Goal: Task Accomplishment & Management: Use online tool/utility

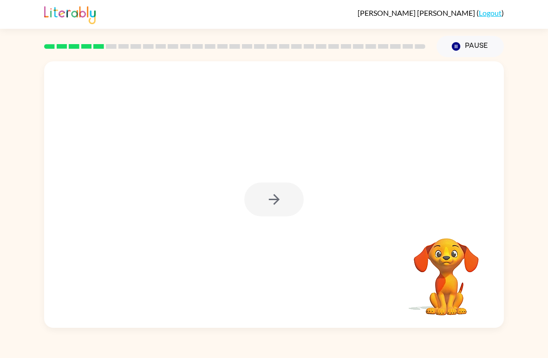
click at [275, 193] on div at bounding box center [273, 200] width 59 height 34
click at [275, 192] on div at bounding box center [273, 200] width 59 height 34
click at [272, 197] on div at bounding box center [273, 200] width 59 height 34
click at [269, 213] on button "button" at bounding box center [273, 200] width 59 height 34
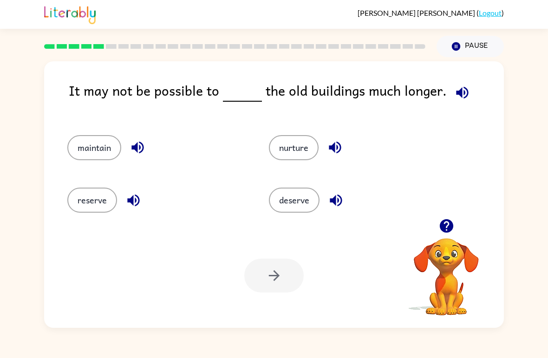
click at [465, 89] on icon "button" at bounding box center [462, 93] width 16 height 16
click at [97, 149] on button "maintain" at bounding box center [94, 147] width 54 height 25
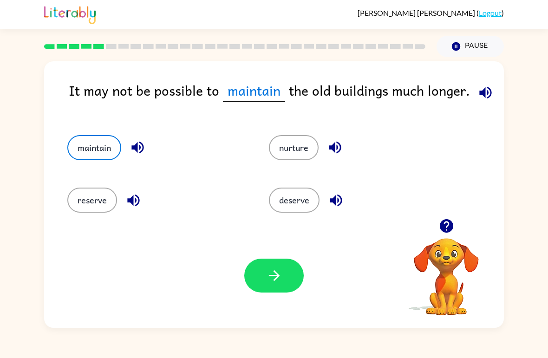
click at [271, 263] on button "button" at bounding box center [273, 276] width 59 height 34
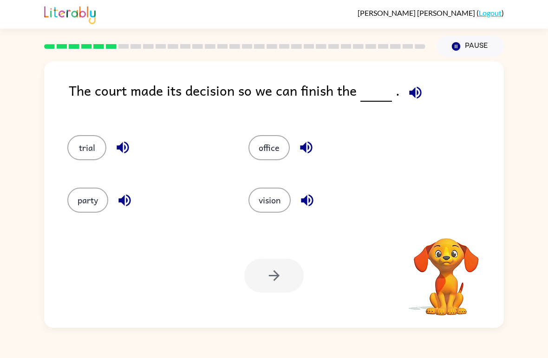
click at [432, 94] on div "The court made its decision so we can finish the ." at bounding box center [286, 98] width 435 height 37
click at [407, 88] on icon "button" at bounding box center [415, 93] width 16 height 16
click at [266, 136] on button "office" at bounding box center [269, 147] width 41 height 25
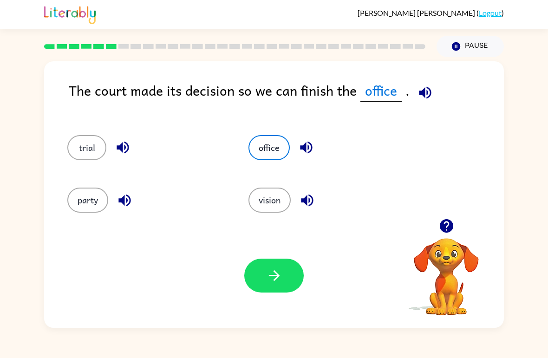
click at [276, 277] on icon "button" at bounding box center [274, 276] width 16 height 16
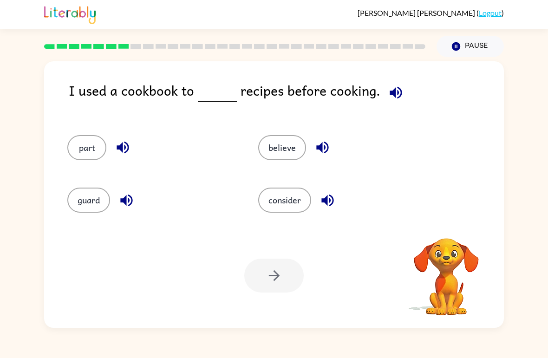
click at [396, 90] on icon "button" at bounding box center [396, 93] width 16 height 16
click at [273, 199] on button "consider" at bounding box center [284, 200] width 53 height 25
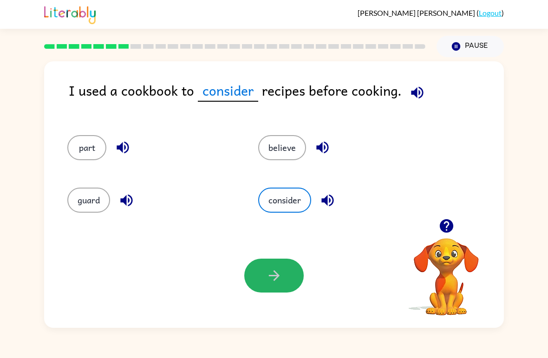
click at [288, 290] on button "button" at bounding box center [273, 276] width 59 height 34
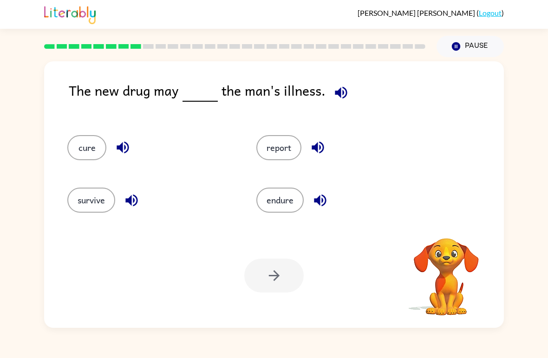
click at [336, 94] on icon "button" at bounding box center [341, 92] width 12 height 12
click at [85, 138] on button "cure" at bounding box center [86, 147] width 39 height 25
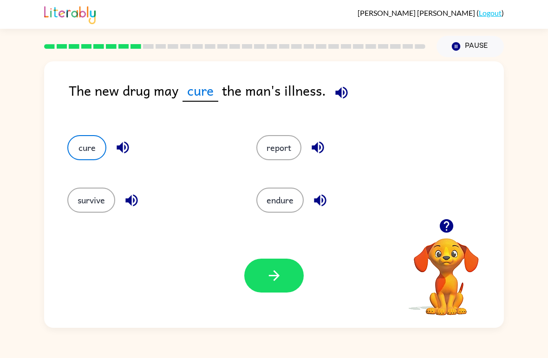
click at [277, 279] on icon "button" at bounding box center [274, 276] width 16 height 16
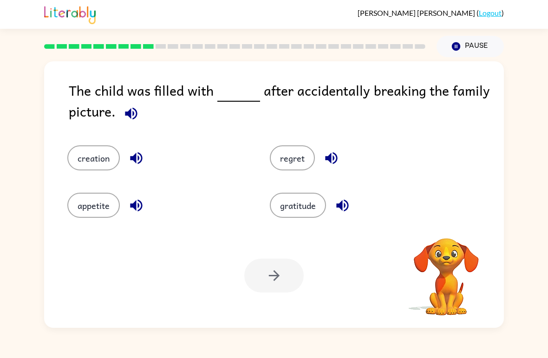
click at [136, 106] on button "button" at bounding box center [131, 114] width 24 height 24
click at [127, 113] on icon "button" at bounding box center [131, 113] width 12 height 12
click at [295, 152] on button "regret" at bounding box center [292, 157] width 45 height 25
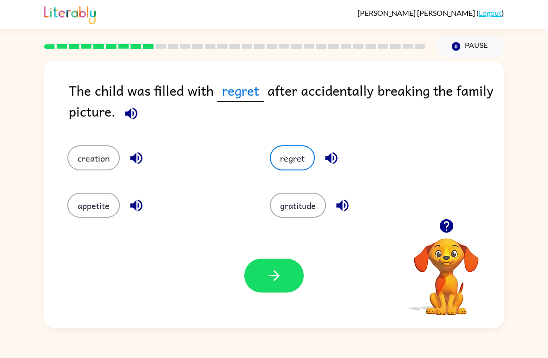
click at [277, 271] on icon "button" at bounding box center [274, 276] width 16 height 16
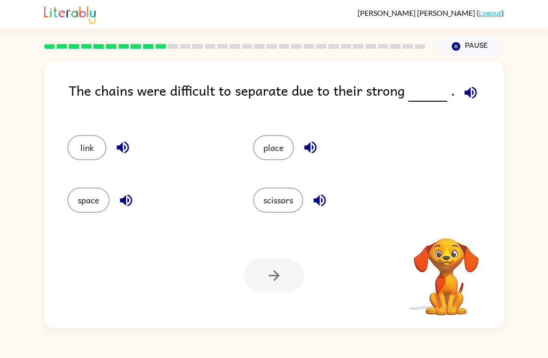
click at [454, 262] on video "Your browser must support playing .mp4 files to use Literably. Please try using…" at bounding box center [446, 270] width 93 height 93
click at [433, 262] on video "Your browser must support playing .mp4 files to use Literably. Please try using…" at bounding box center [446, 270] width 93 height 93
click at [444, 261] on video "Your browser must support playing .mp4 files to use Literably. Please try using…" at bounding box center [446, 270] width 93 height 93
click at [443, 252] on video "Your browser must support playing .mp4 files to use Literably. Please try using…" at bounding box center [446, 270] width 93 height 93
click at [446, 261] on video "Your browser must support playing .mp4 files to use Literably. Please try using…" at bounding box center [446, 270] width 93 height 93
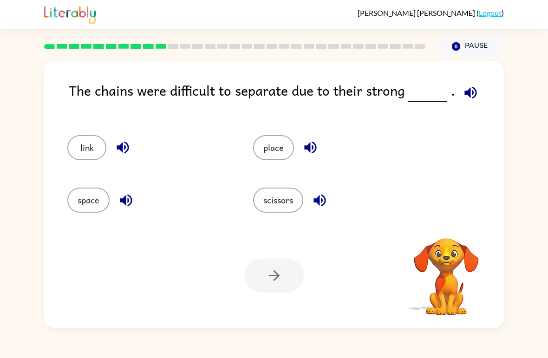
click at [443, 262] on video "Your browser must support playing .mp4 files to use Literably. Please try using…" at bounding box center [446, 270] width 93 height 93
click at [463, 82] on button "button" at bounding box center [471, 93] width 24 height 24
click at [92, 192] on button "space" at bounding box center [88, 200] width 42 height 25
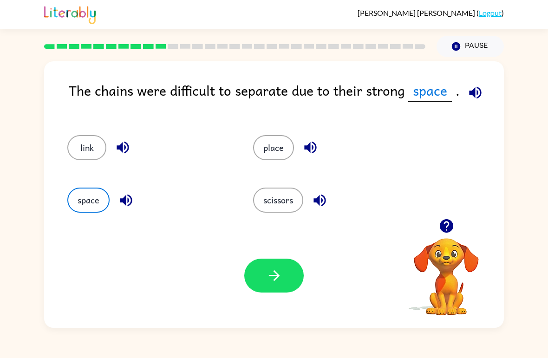
click at [254, 272] on button "button" at bounding box center [273, 276] width 59 height 34
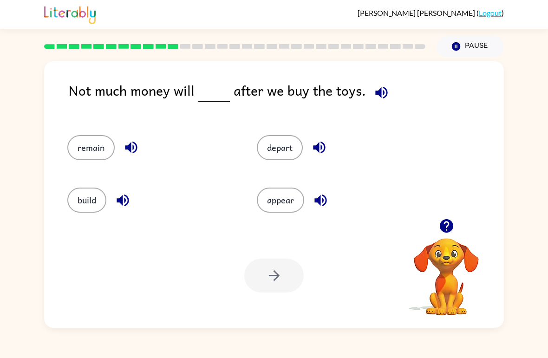
click at [375, 92] on icon "button" at bounding box center [381, 92] width 12 height 12
click at [283, 200] on button "appear" at bounding box center [280, 200] width 47 height 25
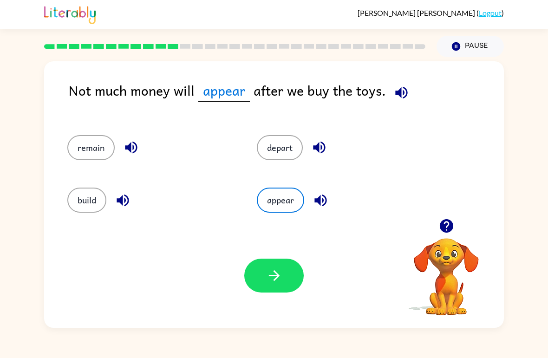
click at [263, 271] on button "button" at bounding box center [273, 276] width 59 height 34
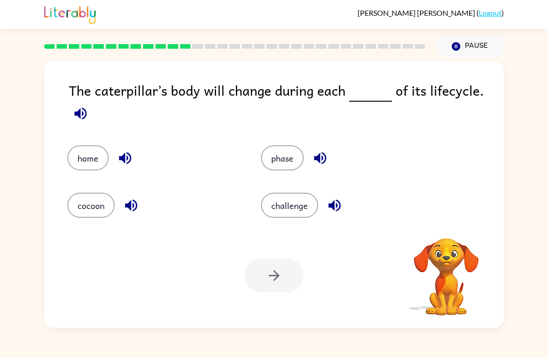
click at [74, 105] on button "button" at bounding box center [81, 114] width 24 height 24
click at [281, 164] on button "phase" at bounding box center [282, 157] width 43 height 25
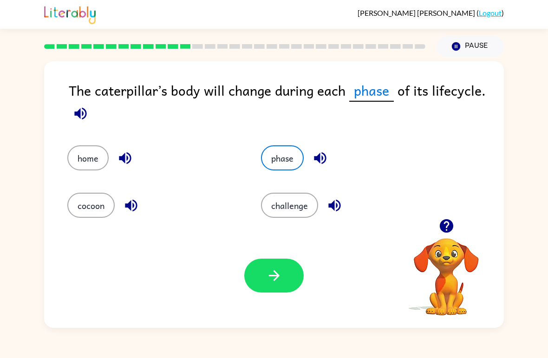
click at [283, 290] on button "button" at bounding box center [273, 276] width 59 height 34
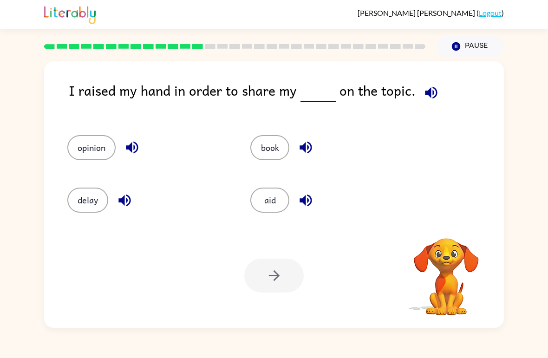
click at [426, 89] on icon "button" at bounding box center [431, 92] width 12 height 12
click at [435, 100] on button "button" at bounding box center [432, 93] width 24 height 24
click at [100, 146] on button "opinion" at bounding box center [91, 147] width 48 height 25
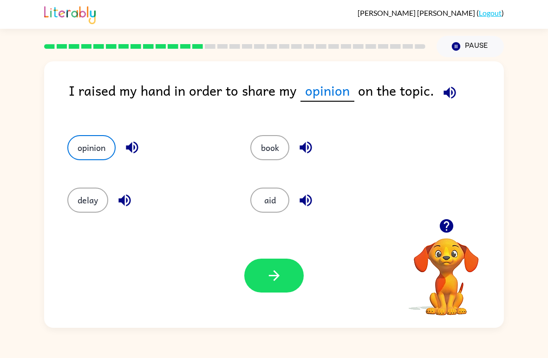
click at [271, 281] on icon "button" at bounding box center [274, 276] width 16 height 16
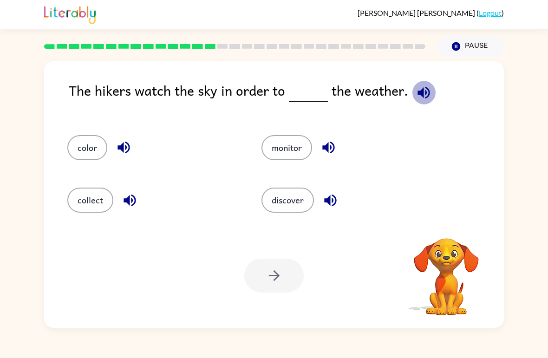
click at [426, 96] on icon "button" at bounding box center [424, 92] width 12 height 12
click at [308, 150] on button "monitor" at bounding box center [287, 147] width 51 height 25
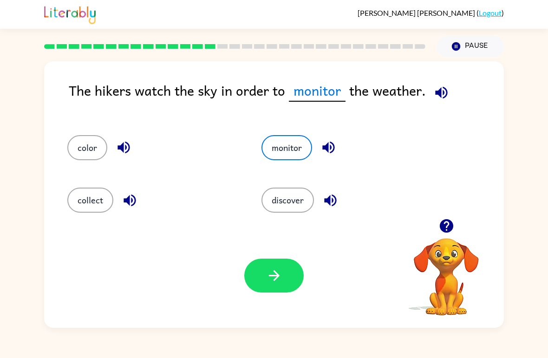
click at [268, 278] on icon "button" at bounding box center [274, 276] width 16 height 16
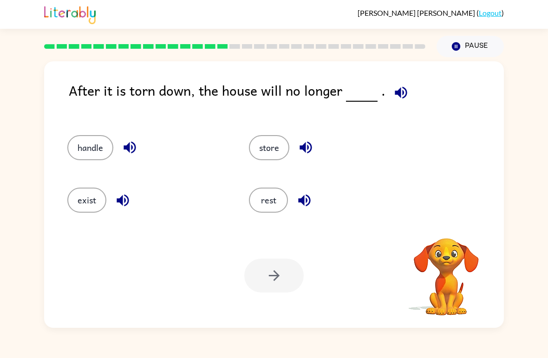
click at [402, 96] on icon "button" at bounding box center [401, 92] width 12 height 12
click at [78, 150] on button "handle" at bounding box center [90, 147] width 46 height 25
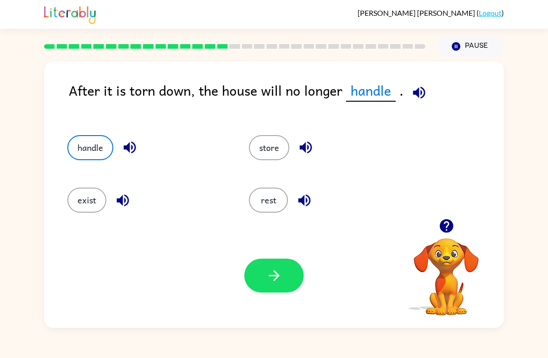
click at [256, 276] on button "button" at bounding box center [273, 276] width 59 height 34
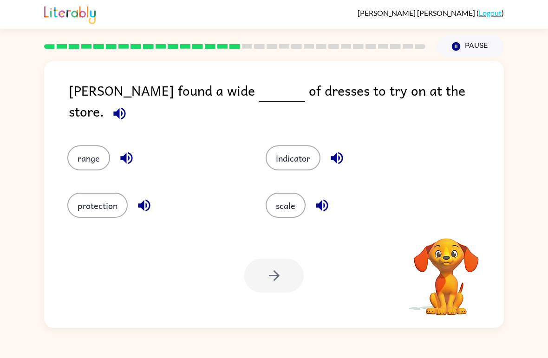
click at [125, 107] on icon "button" at bounding box center [119, 113] width 12 height 12
click at [128, 105] on icon "button" at bounding box center [119, 113] width 16 height 16
click at [285, 196] on button "scale" at bounding box center [286, 205] width 40 height 25
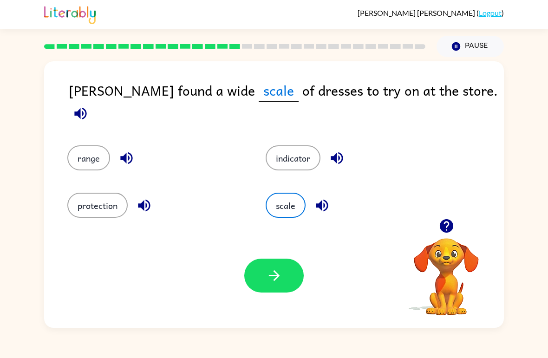
click at [280, 275] on icon "button" at bounding box center [274, 276] width 16 height 16
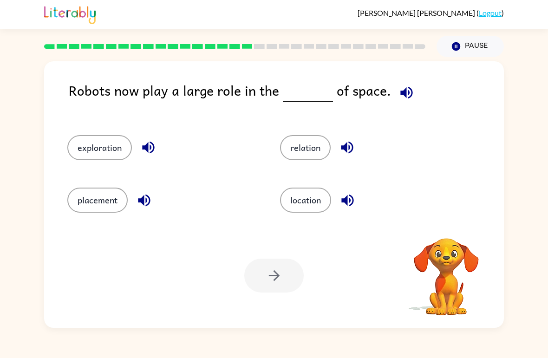
click at [405, 94] on icon "button" at bounding box center [407, 93] width 16 height 16
click at [311, 147] on button "relation" at bounding box center [305, 147] width 51 height 25
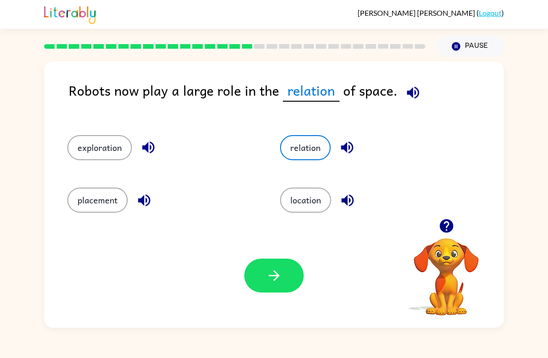
click at [270, 276] on icon "button" at bounding box center [274, 275] width 11 height 11
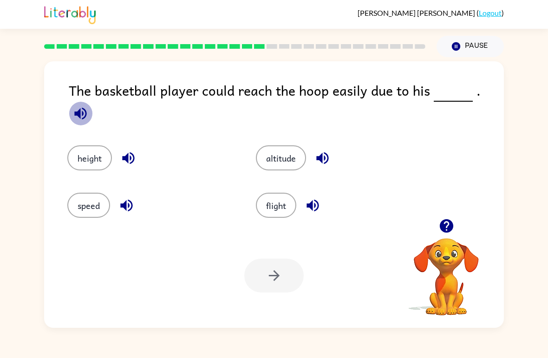
click at [89, 105] on icon "button" at bounding box center [80, 113] width 16 height 16
click at [94, 145] on button "height" at bounding box center [89, 157] width 45 height 25
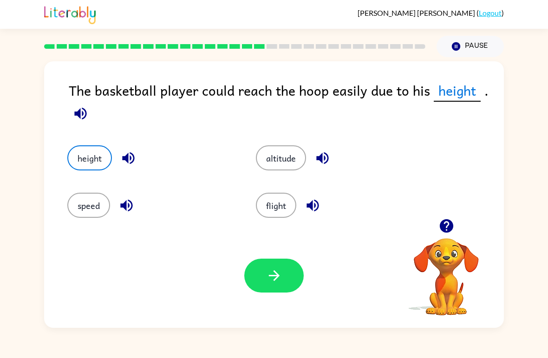
click at [275, 271] on icon "button" at bounding box center [274, 276] width 16 height 16
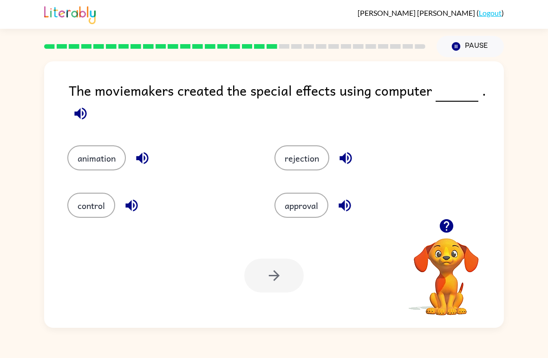
click at [469, 51] on button "Pause Pause" at bounding box center [470, 46] width 67 height 21
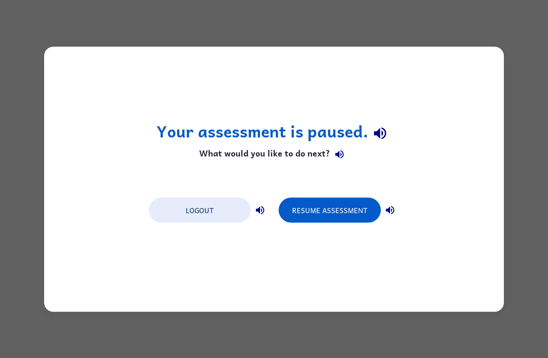
click at [348, 205] on button "Resume Assessment" at bounding box center [330, 209] width 102 height 25
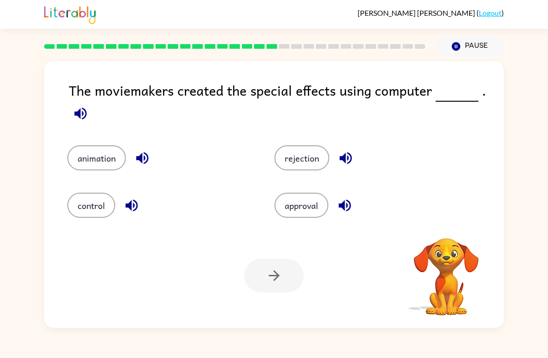
click at [74, 122] on icon "button" at bounding box center [80, 113] width 16 height 16
click at [104, 214] on button "control" at bounding box center [91, 205] width 48 height 25
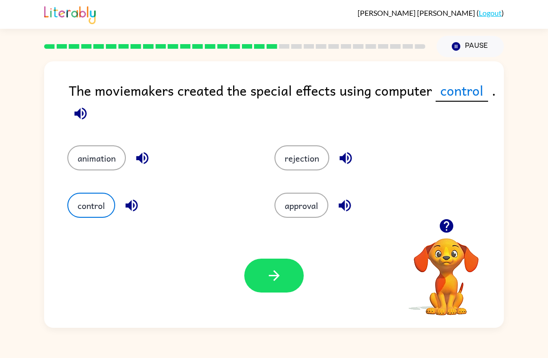
click at [283, 275] on button "button" at bounding box center [273, 276] width 59 height 34
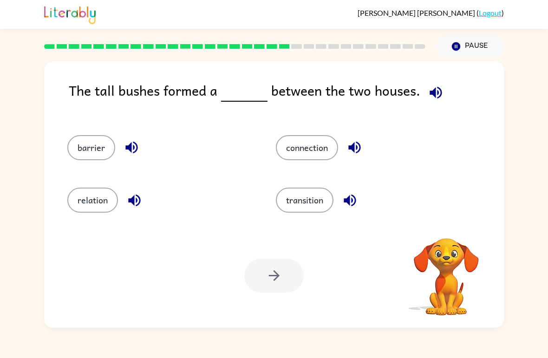
click at [441, 97] on button "button" at bounding box center [436, 93] width 24 height 24
click at [92, 157] on button "barrier" at bounding box center [91, 147] width 48 height 25
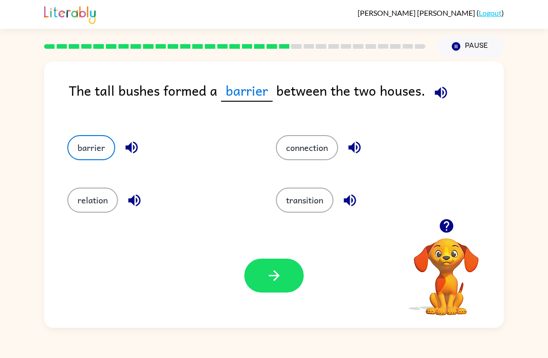
click at [269, 267] on button "button" at bounding box center [273, 276] width 59 height 34
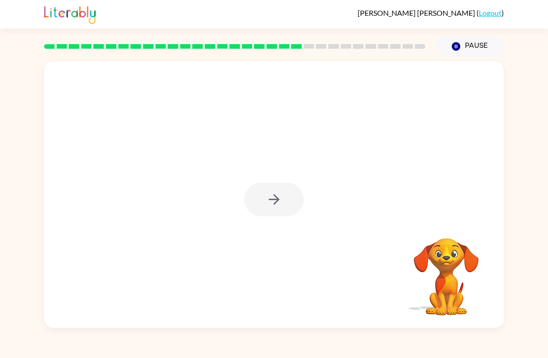
click at [263, 216] on div at bounding box center [273, 200] width 59 height 34
click at [267, 220] on div at bounding box center [274, 194] width 460 height 267
click at [264, 230] on div at bounding box center [274, 194] width 460 height 267
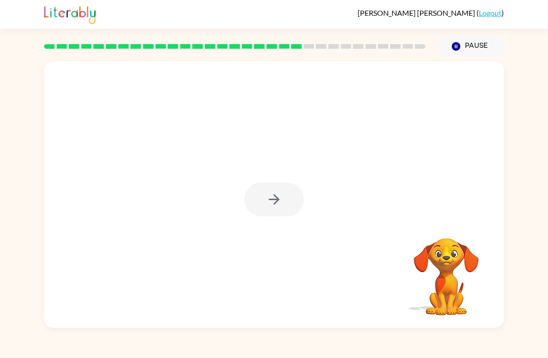
click at [263, 230] on div at bounding box center [274, 194] width 460 height 267
click at [276, 189] on button "button" at bounding box center [273, 200] width 59 height 34
click at [275, 189] on div at bounding box center [273, 200] width 59 height 34
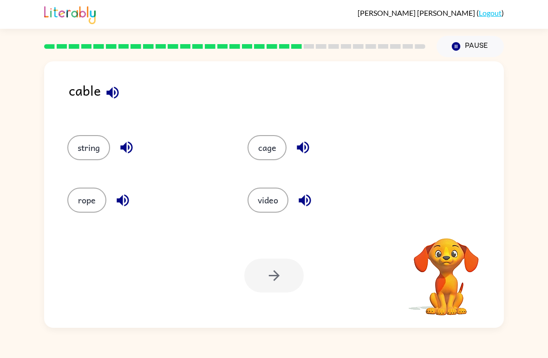
click at [81, 201] on button "rope" at bounding box center [86, 200] width 39 height 25
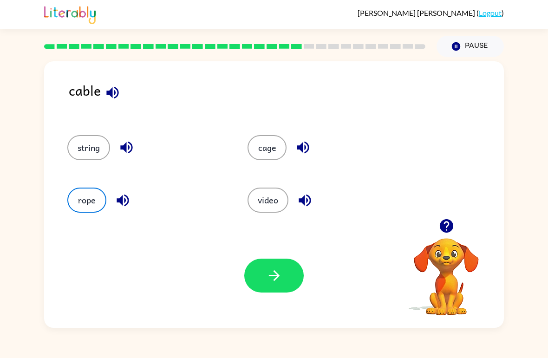
click at [261, 272] on button "button" at bounding box center [273, 276] width 59 height 34
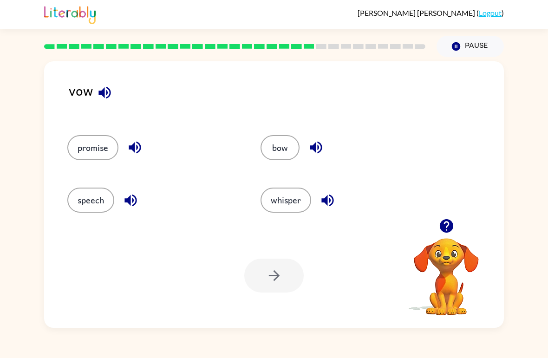
click at [279, 201] on button "whisper" at bounding box center [286, 200] width 51 height 25
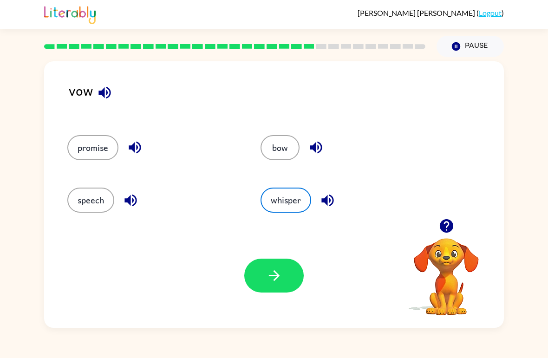
click at [265, 280] on button "button" at bounding box center [273, 276] width 59 height 34
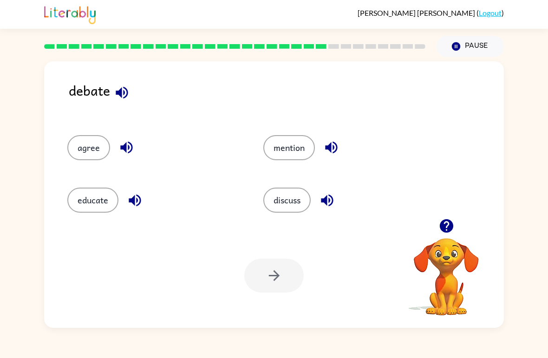
click at [280, 139] on button "mention" at bounding box center [289, 147] width 52 height 25
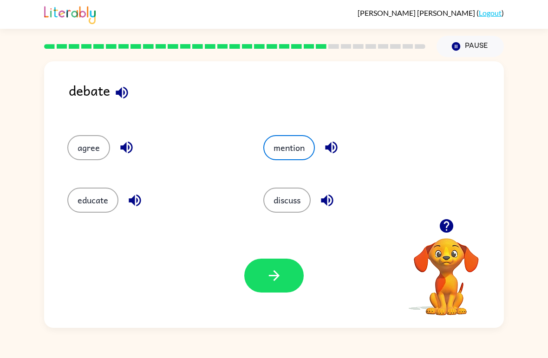
click at [281, 204] on button "discuss" at bounding box center [286, 200] width 47 height 25
click at [276, 275] on icon "button" at bounding box center [274, 276] width 16 height 16
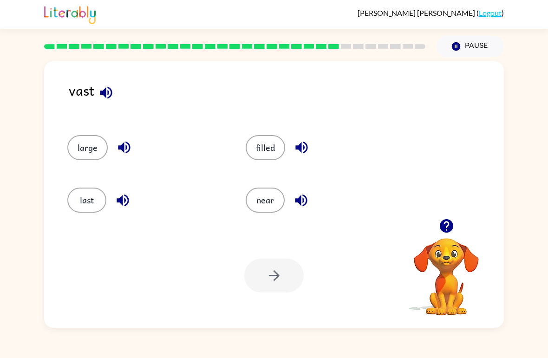
click at [243, 204] on div "near" at bounding box center [317, 196] width 178 height 52
click at [256, 207] on button "near" at bounding box center [265, 200] width 39 height 25
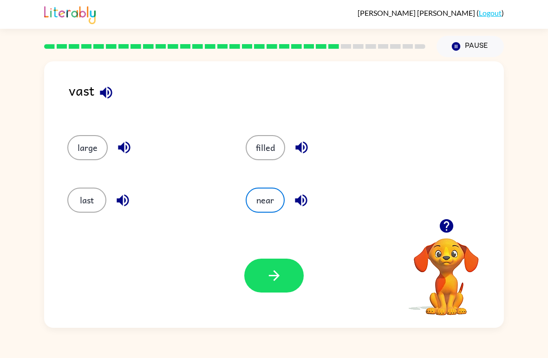
click at [273, 269] on icon "button" at bounding box center [274, 276] width 16 height 16
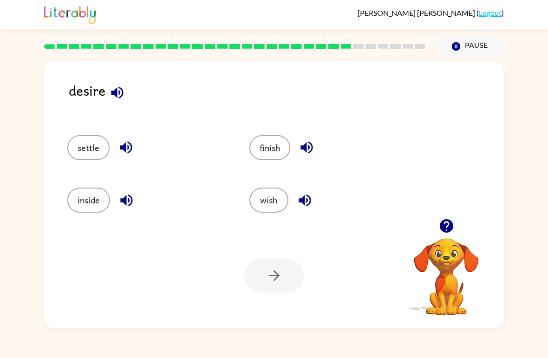
click at [269, 151] on button "finish" at bounding box center [269, 147] width 41 height 25
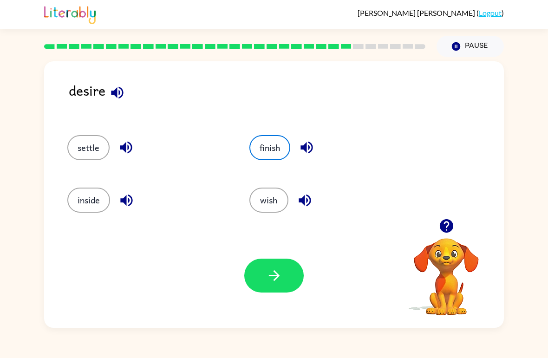
click at [270, 259] on button "button" at bounding box center [273, 276] width 59 height 34
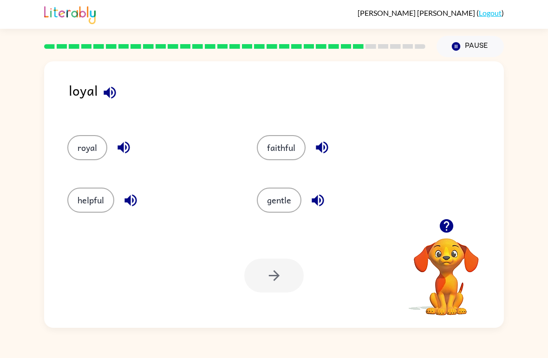
click at [85, 202] on button "helpful" at bounding box center [90, 200] width 47 height 25
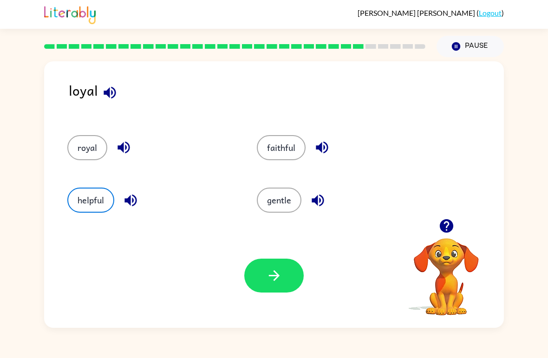
click at [271, 277] on icon "button" at bounding box center [274, 276] width 16 height 16
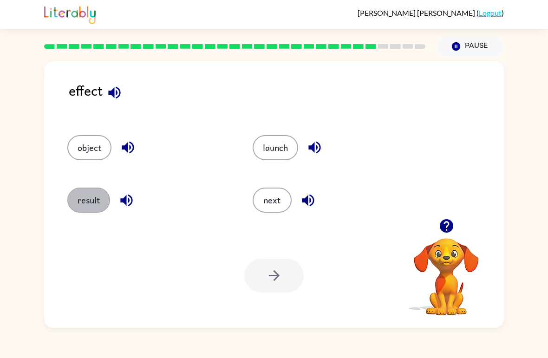
click at [86, 198] on button "result" at bounding box center [88, 200] width 43 height 25
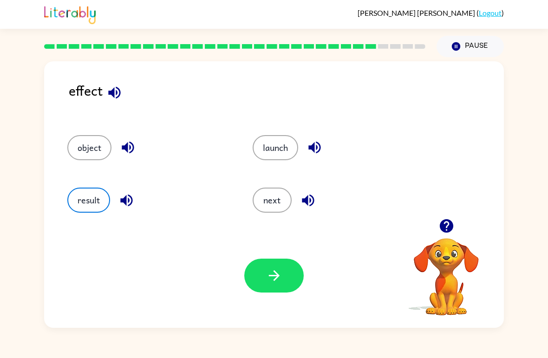
click at [278, 271] on icon "button" at bounding box center [274, 276] width 16 height 16
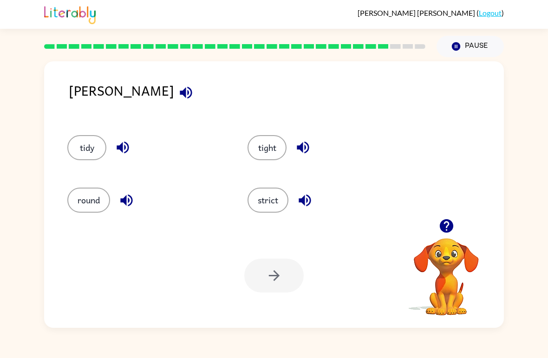
click at [267, 149] on button "tight" at bounding box center [267, 147] width 39 height 25
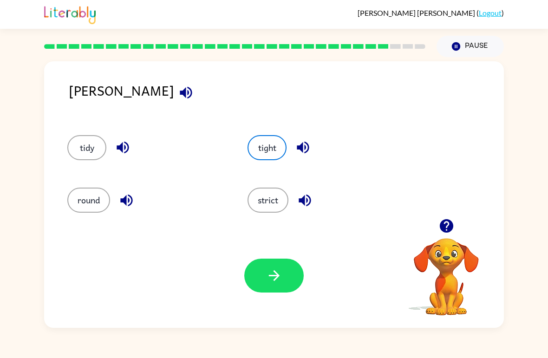
click at [264, 278] on button "button" at bounding box center [273, 276] width 59 height 34
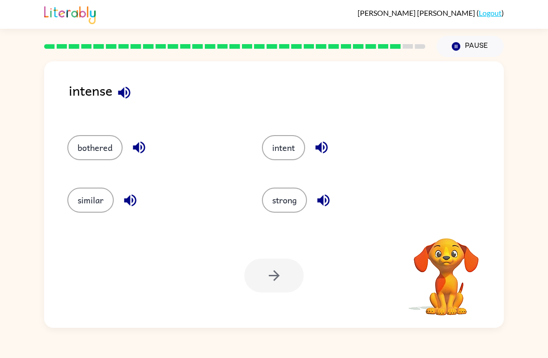
click at [271, 192] on button "strong" at bounding box center [284, 200] width 45 height 25
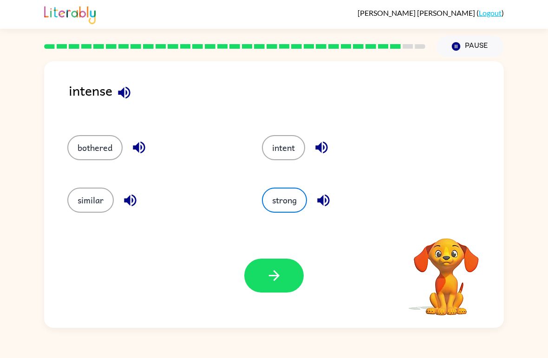
click at [261, 271] on button "button" at bounding box center [273, 276] width 59 height 34
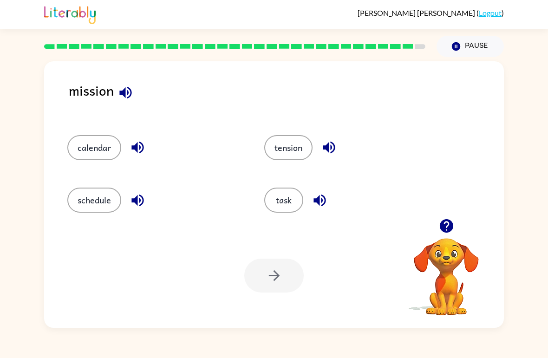
click at [282, 195] on button "task" at bounding box center [283, 200] width 39 height 25
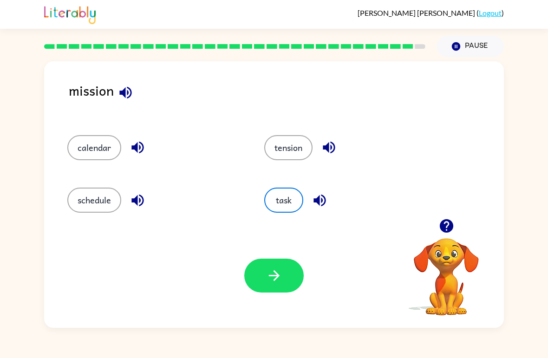
click at [271, 285] on button "button" at bounding box center [273, 276] width 59 height 34
